Goal: Information Seeking & Learning: Learn about a topic

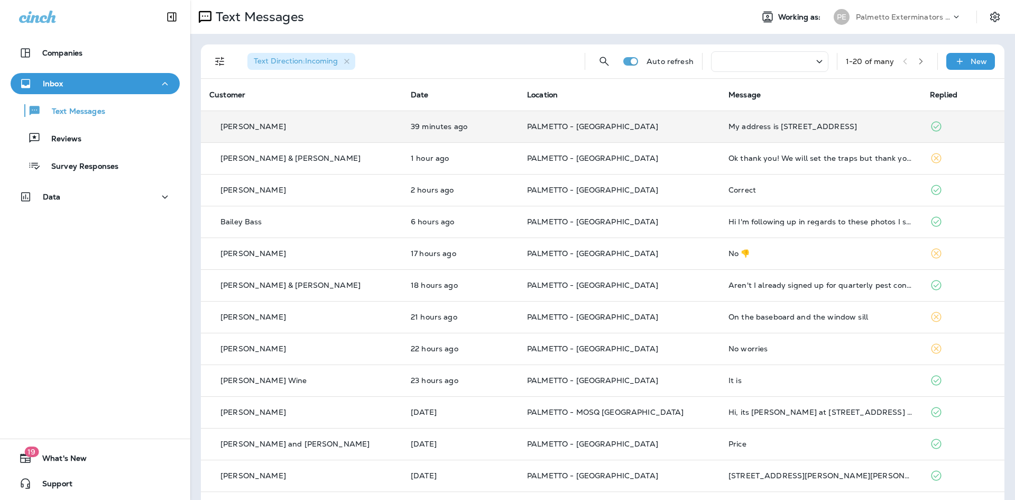
click at [343, 131] on div "[PERSON_NAME]" at bounding box center [301, 126] width 185 height 11
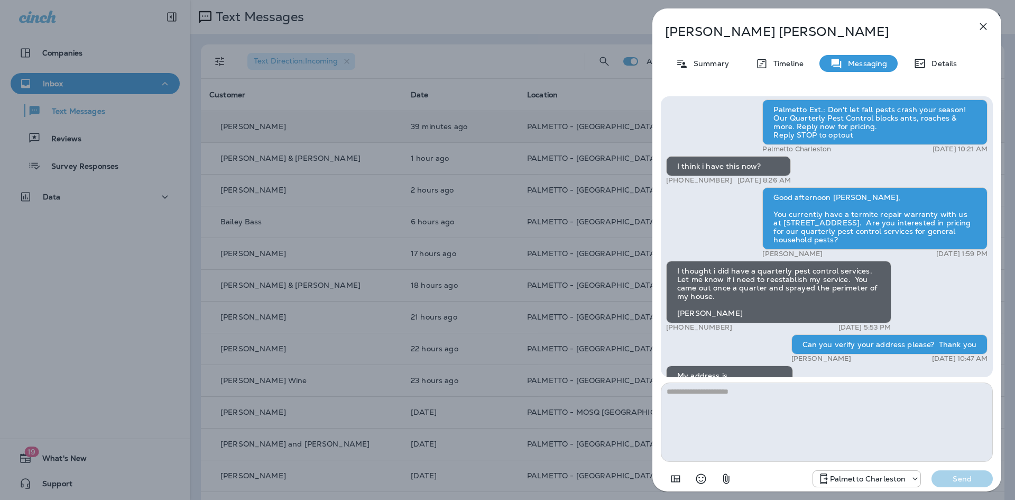
scroll to position [-191, 0]
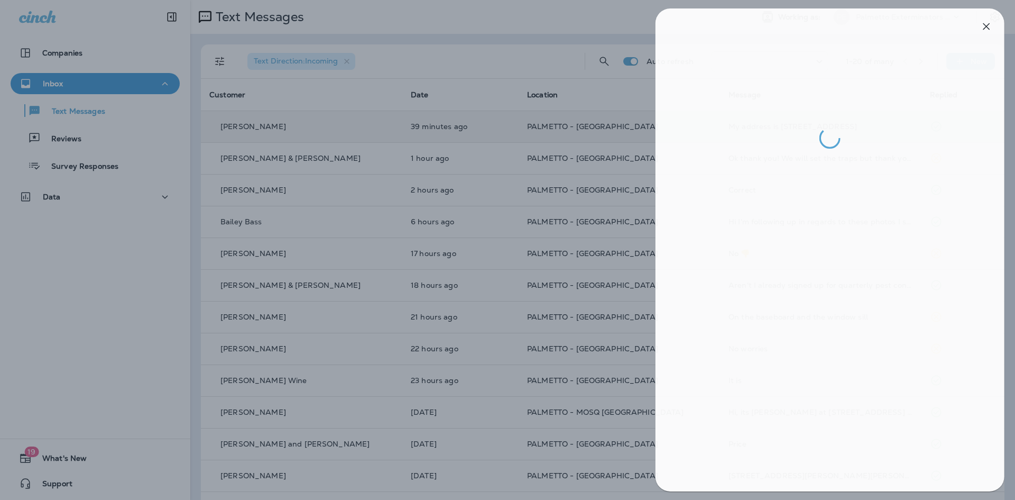
click at [519, 161] on div at bounding box center [510, 250] width 1015 height 500
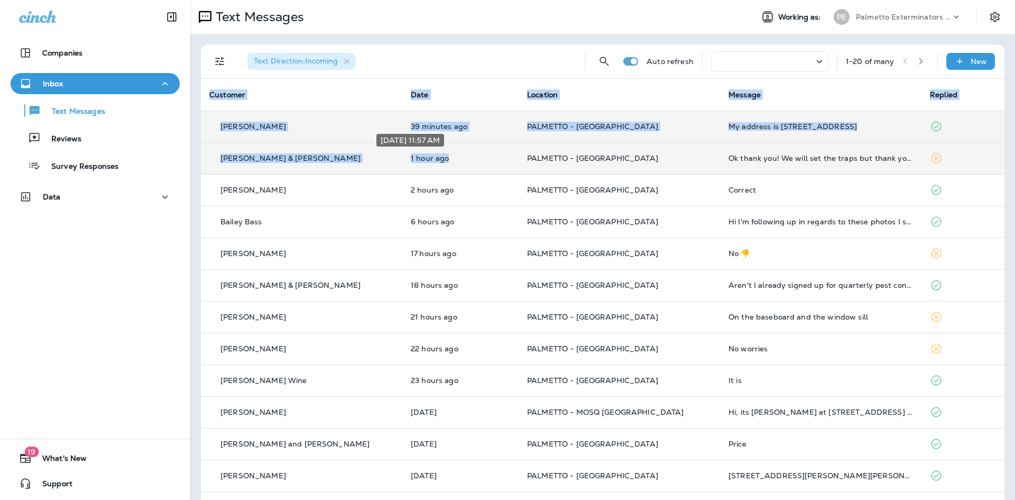
click at [470, 155] on p "1 hour ago" at bounding box center [460, 158] width 99 height 8
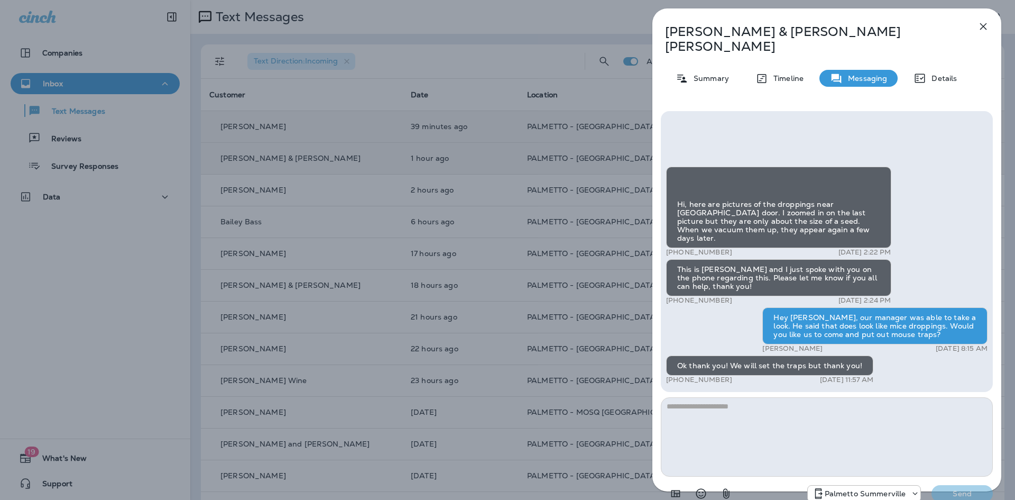
scroll to position [-460, 0]
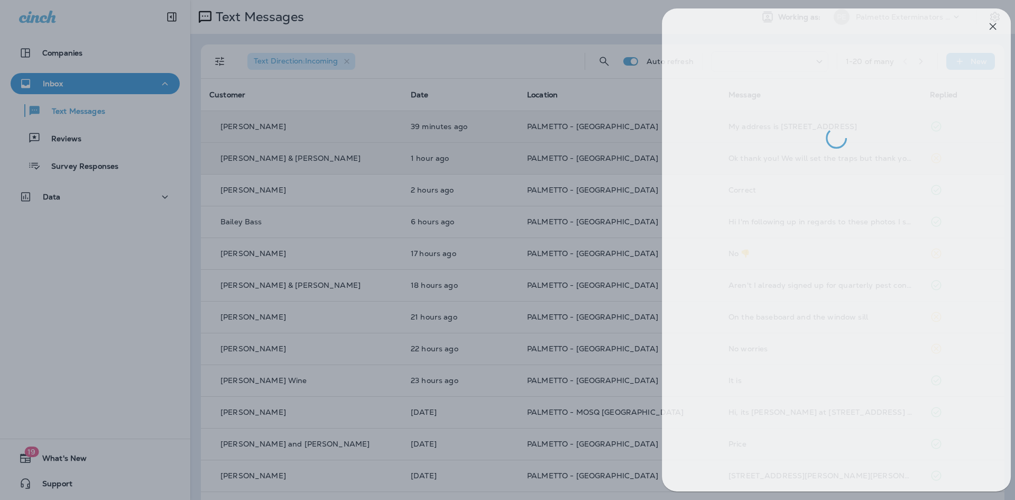
click at [522, 272] on div at bounding box center [517, 250] width 1015 height 500
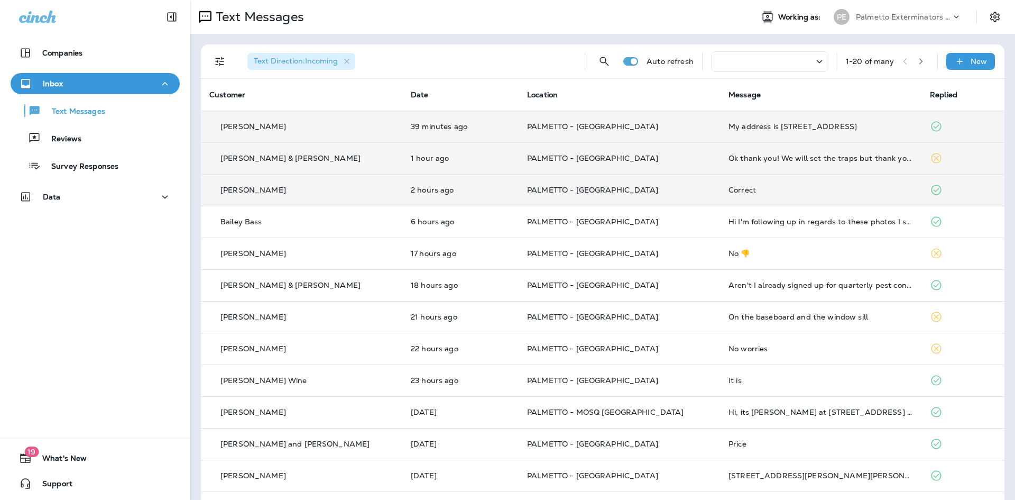
click at [324, 188] on div "[PERSON_NAME]" at bounding box center [301, 190] width 185 height 11
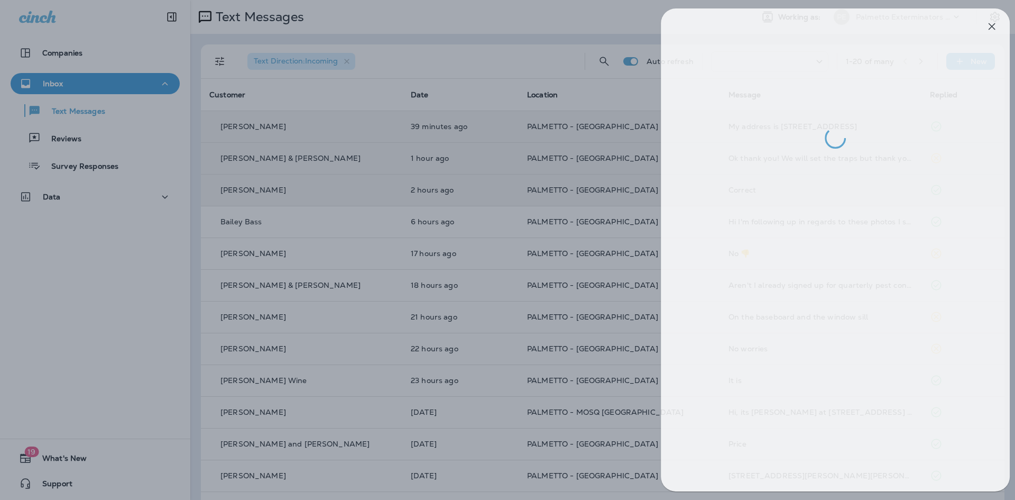
click at [542, 258] on div at bounding box center [515, 250] width 1015 height 500
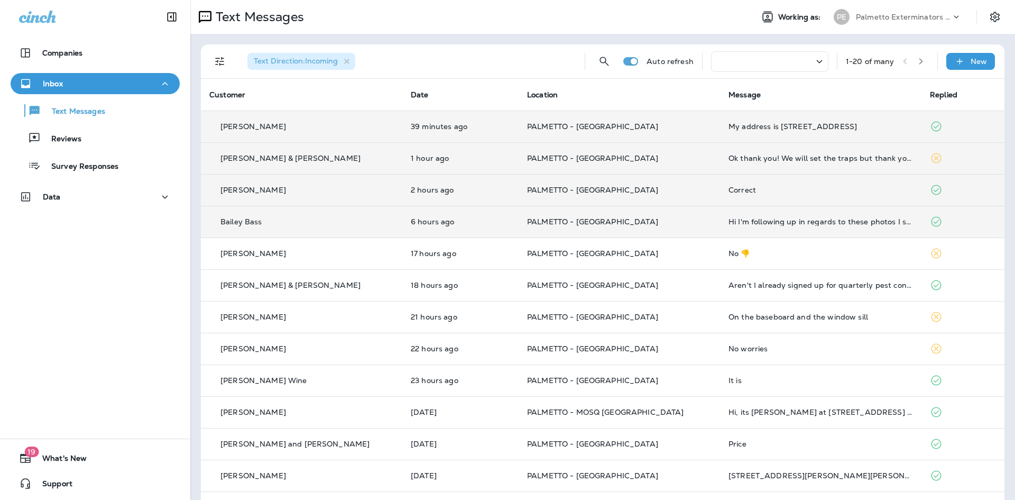
click at [265, 219] on div "Bailey Bass" at bounding box center [301, 221] width 185 height 11
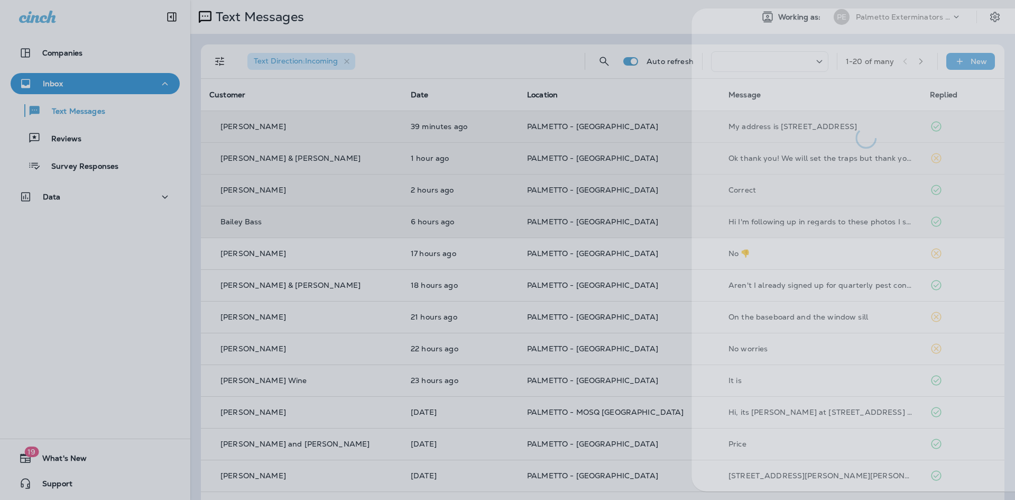
click at [438, 307] on div at bounding box center [546, 250] width 1015 height 500
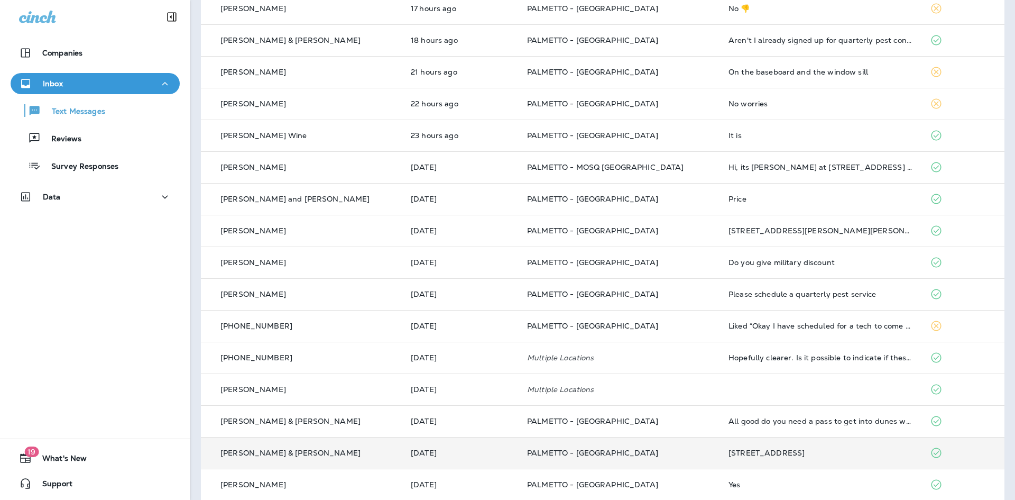
scroll to position [256, 0]
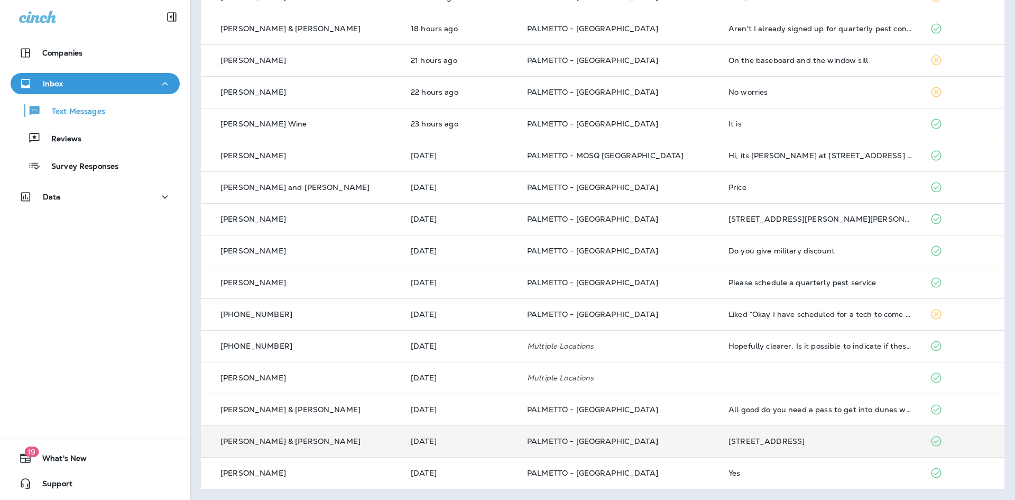
click at [336, 447] on td "[PERSON_NAME] & [PERSON_NAME]" at bounding box center [301, 441] width 201 height 32
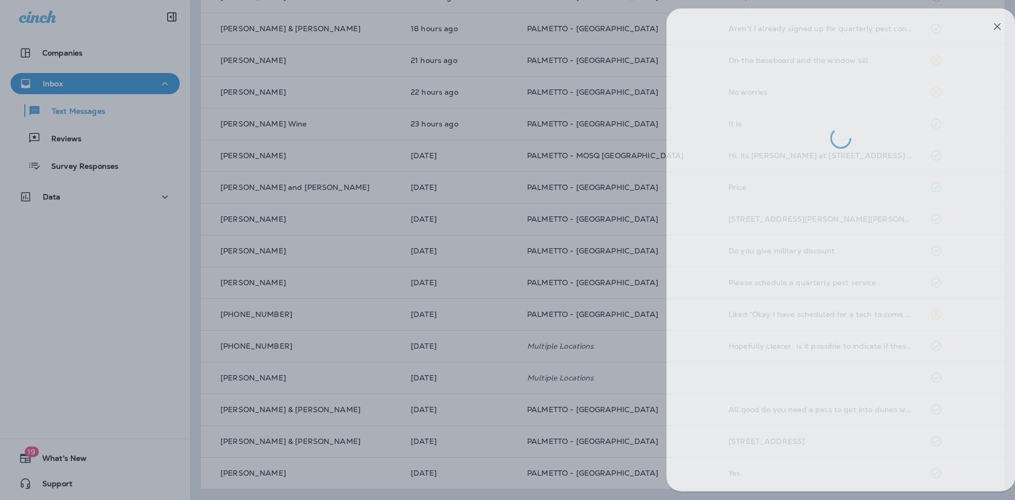
click at [601, 226] on div at bounding box center [521, 250] width 1015 height 500
